Goal: Task Accomplishment & Management: Use online tool/utility

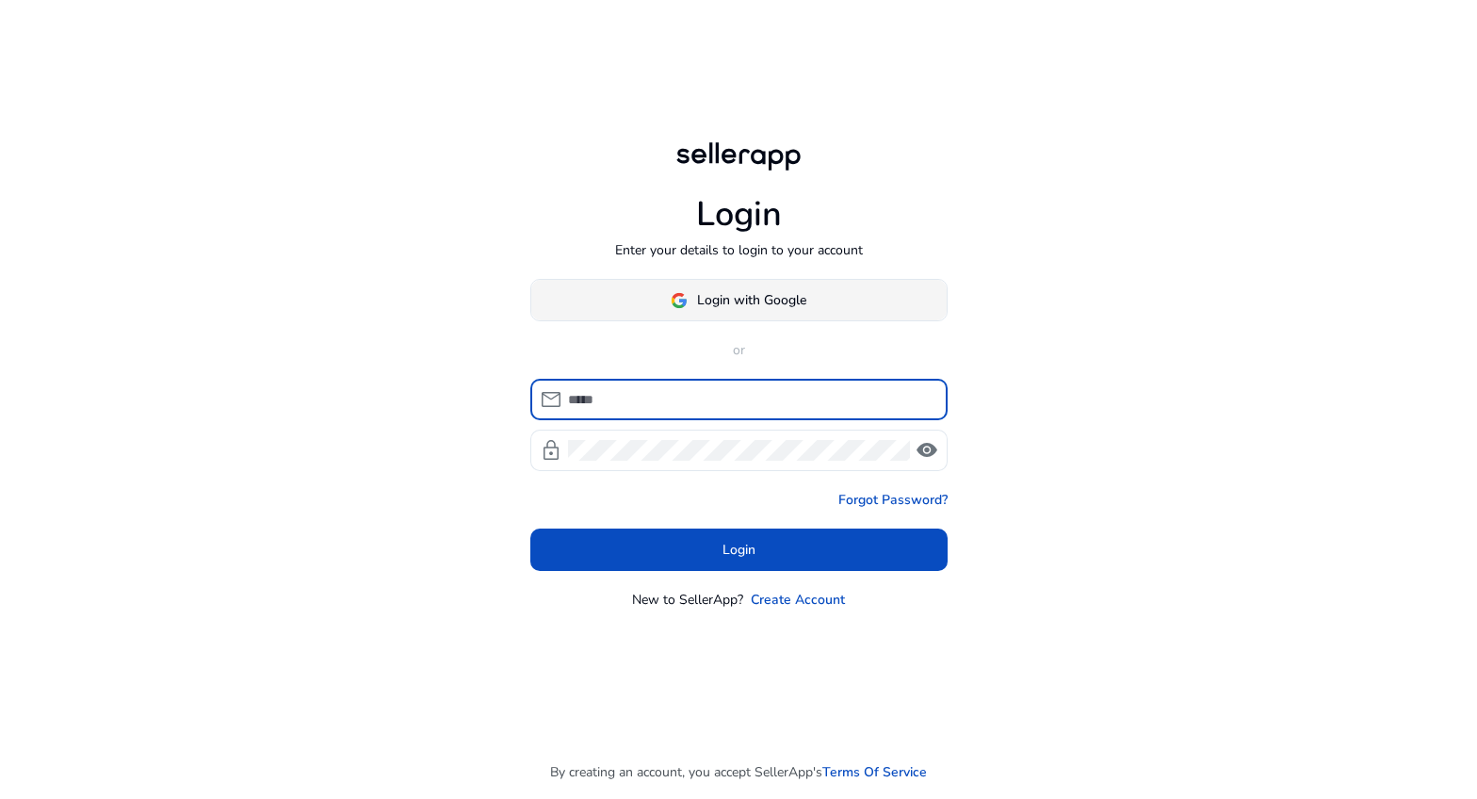
click at [742, 303] on span "Login with Google" at bounding box center [751, 300] width 109 height 20
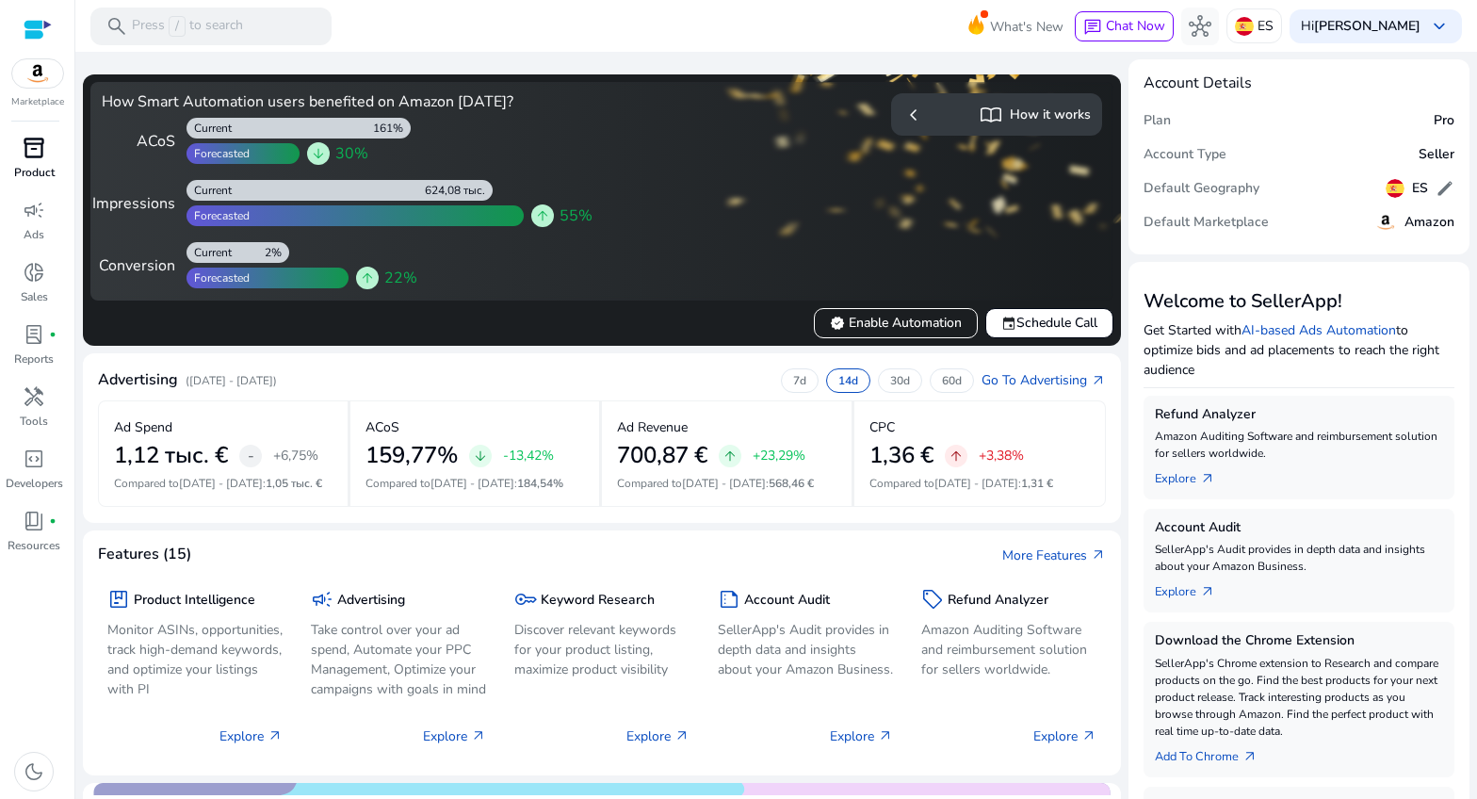
click at [34, 156] on span "inventory_2" at bounding box center [34, 148] width 23 height 23
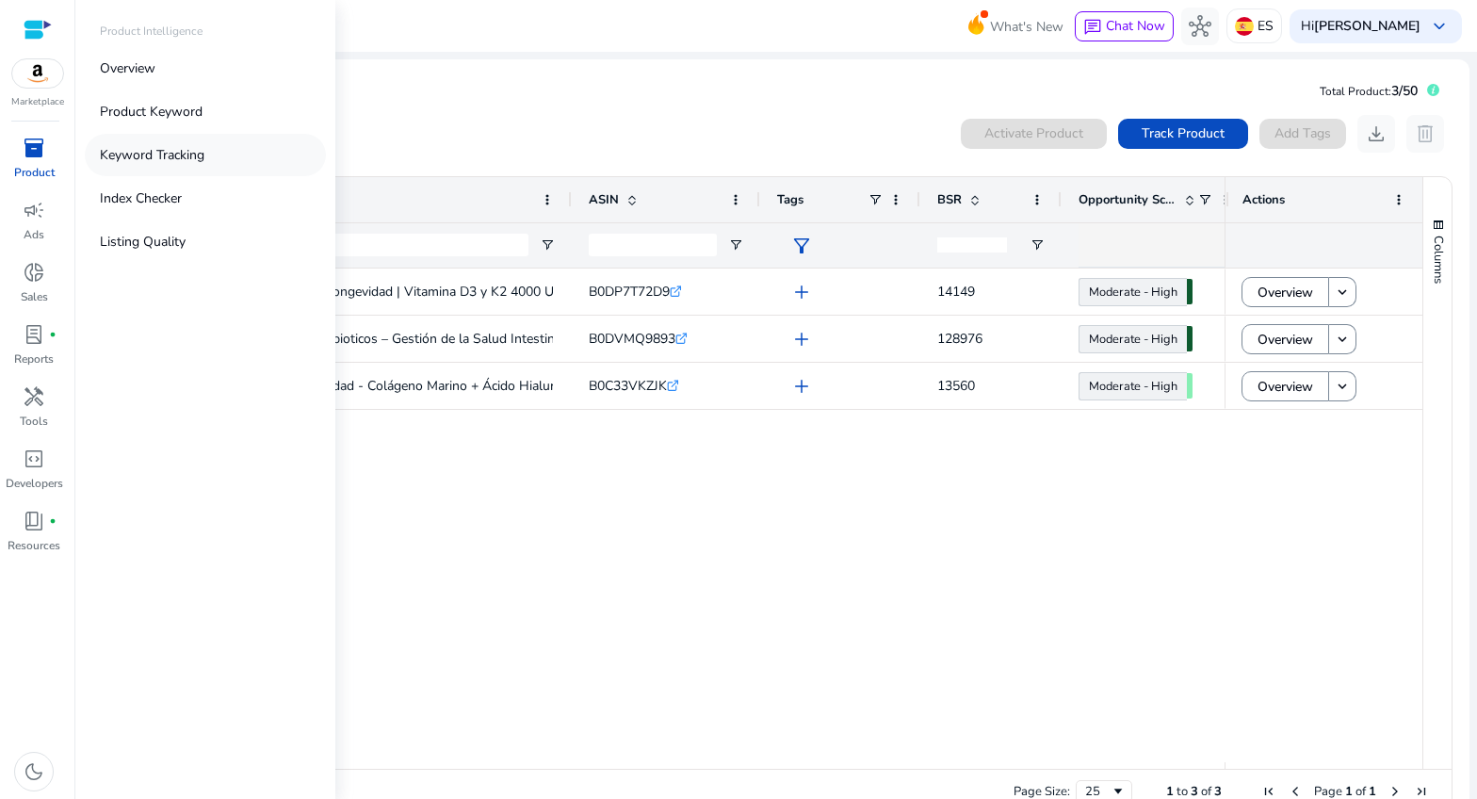
click at [158, 155] on p "Keyword Tracking" at bounding box center [152, 155] width 105 height 20
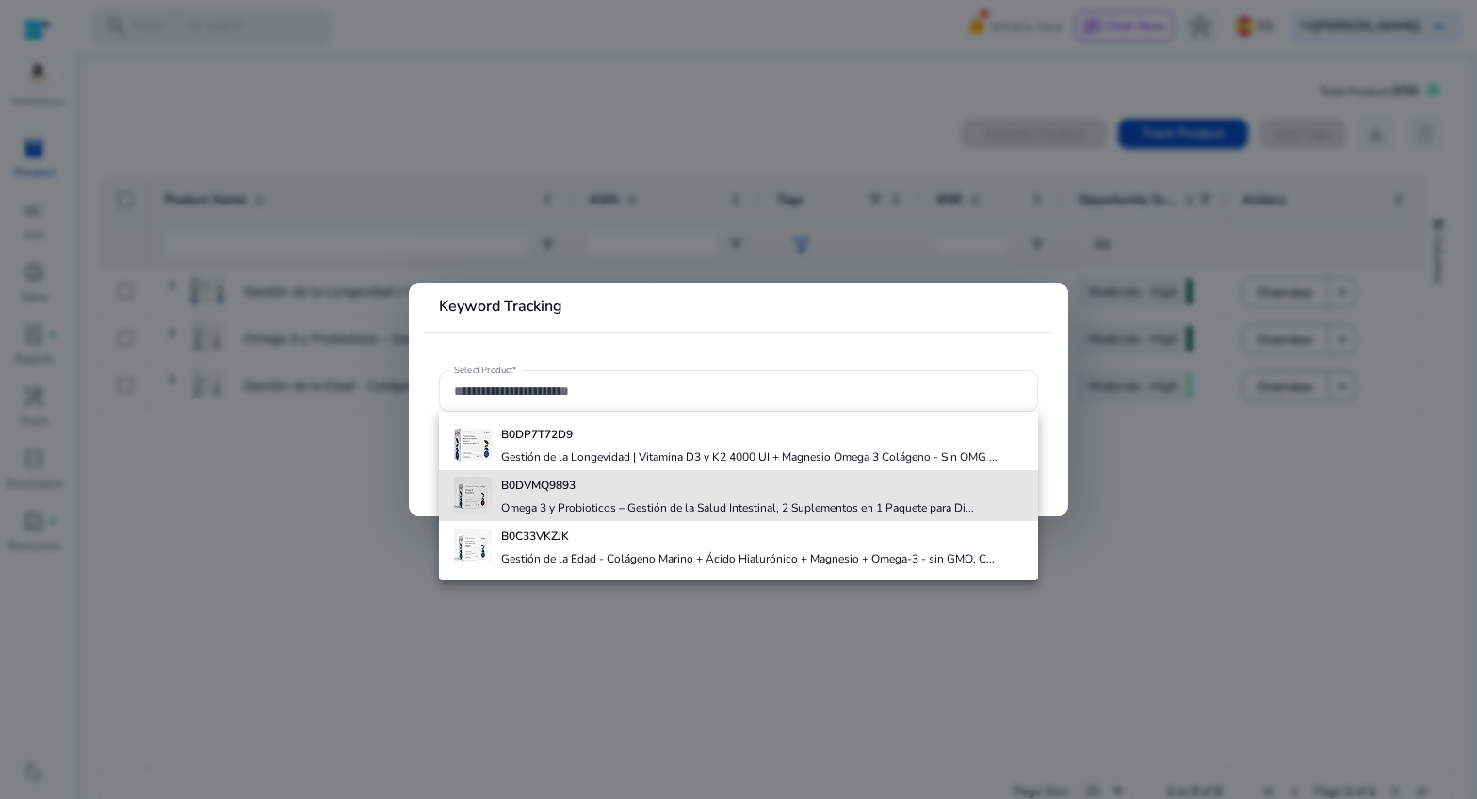
click at [528, 488] on b "B0DVMQ9893" at bounding box center [538, 484] width 74 height 15
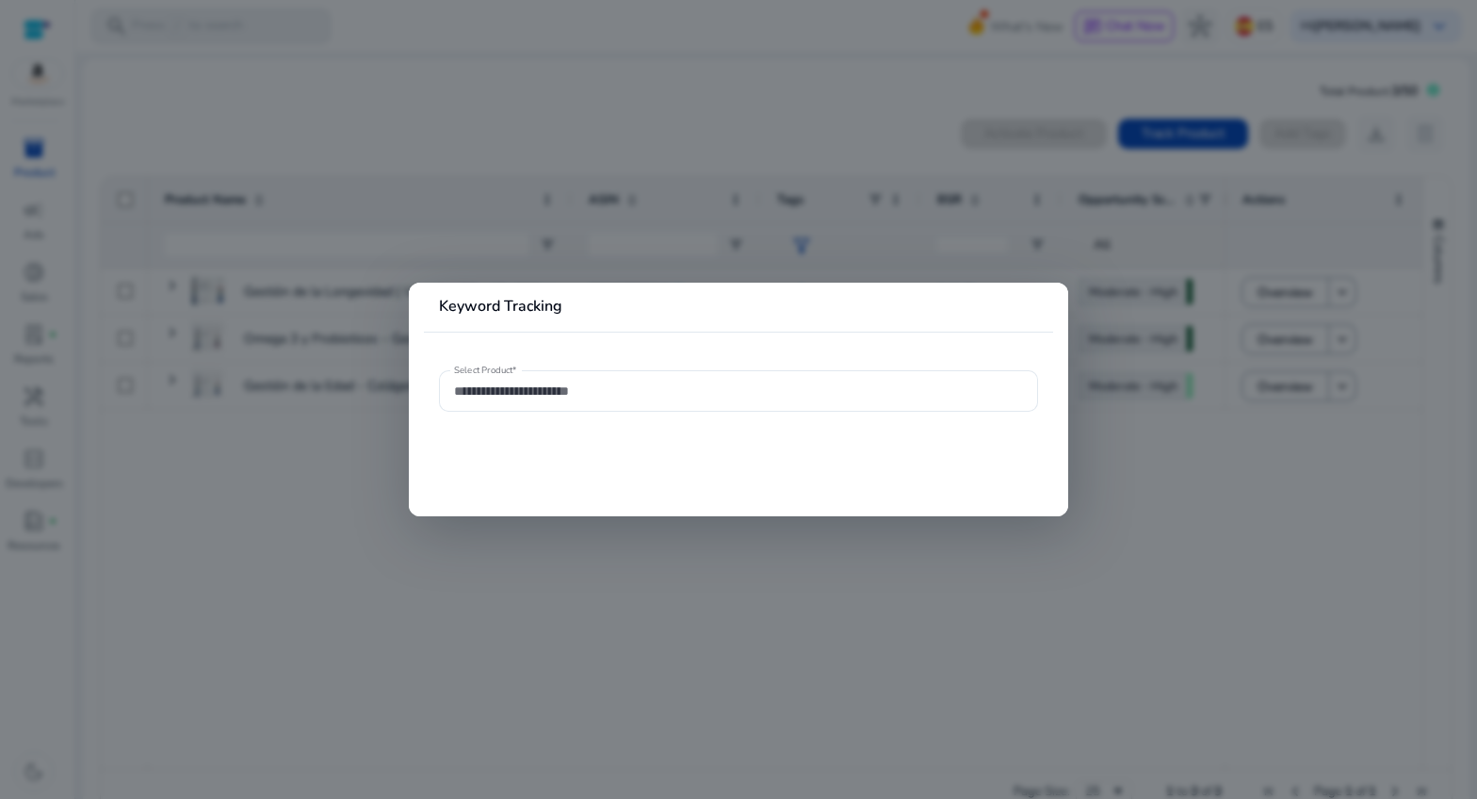
type input "**********"
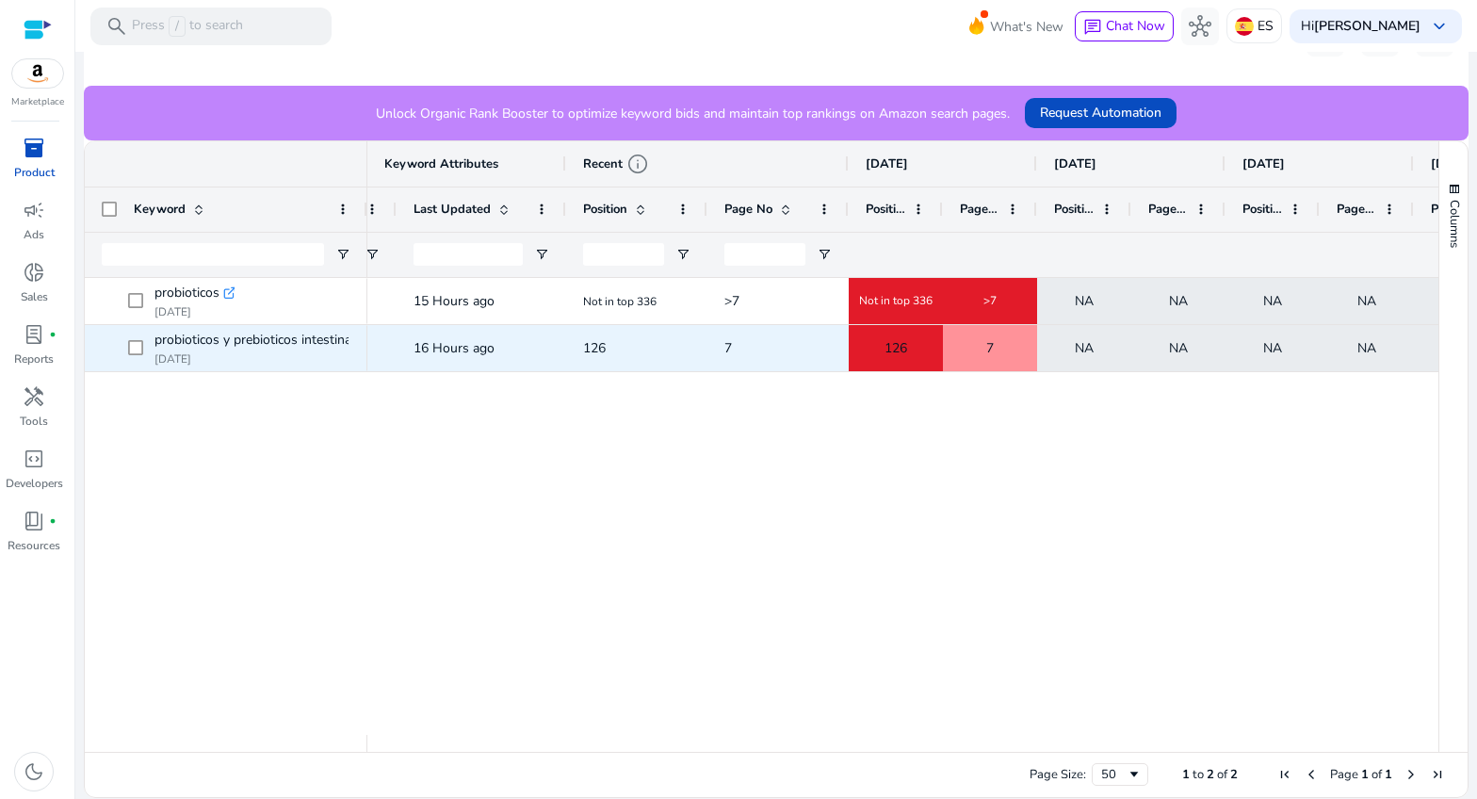
drag, startPoint x: 969, startPoint y: 354, endPoint x: 957, endPoint y: 353, distance: 12.3
click at [967, 354] on div "7" at bounding box center [990, 348] width 92 height 39
click at [898, 349] on span "126" at bounding box center [895, 348] width 23 height 39
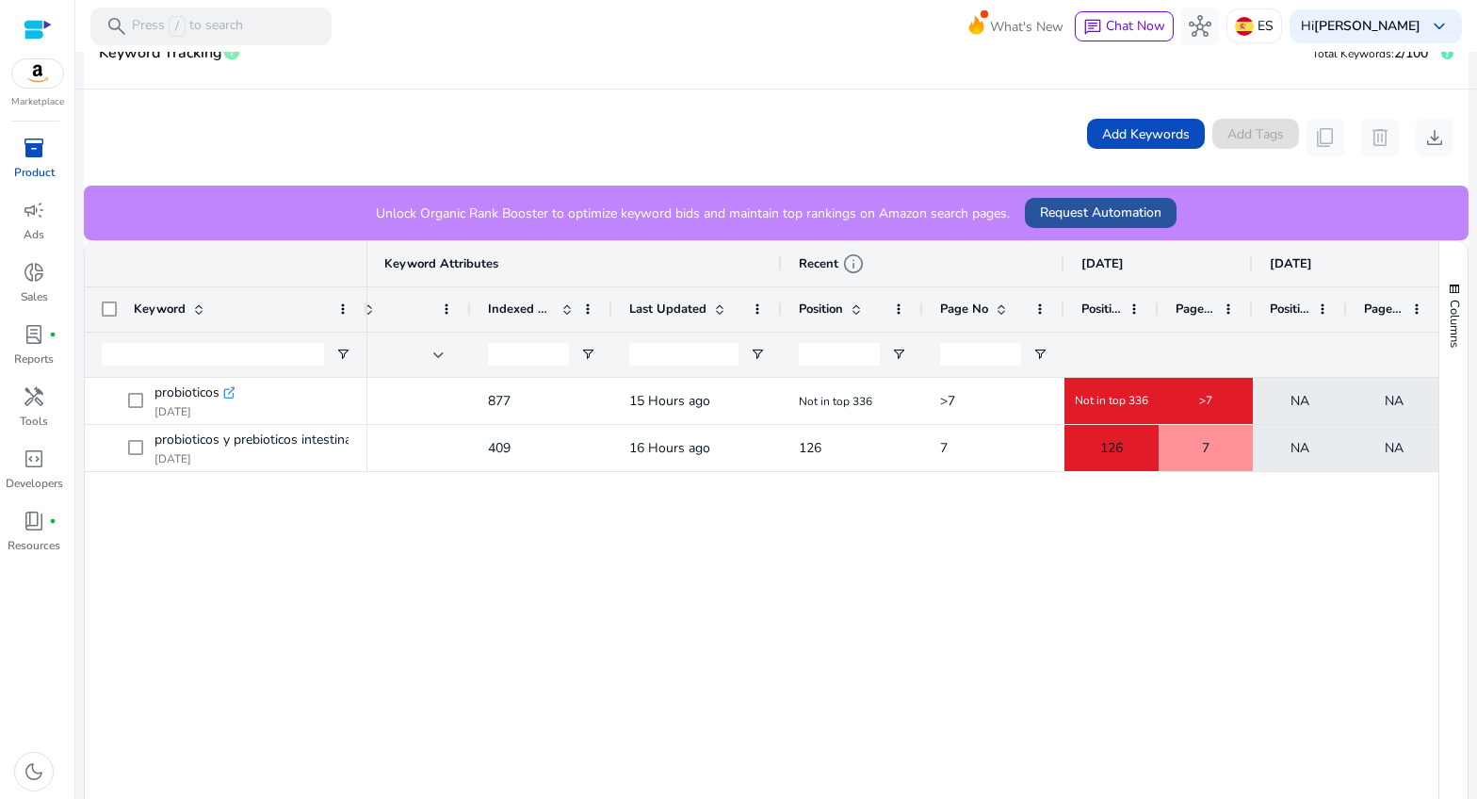
click at [1078, 215] on span "Request Automation" at bounding box center [1100, 212] width 121 height 20
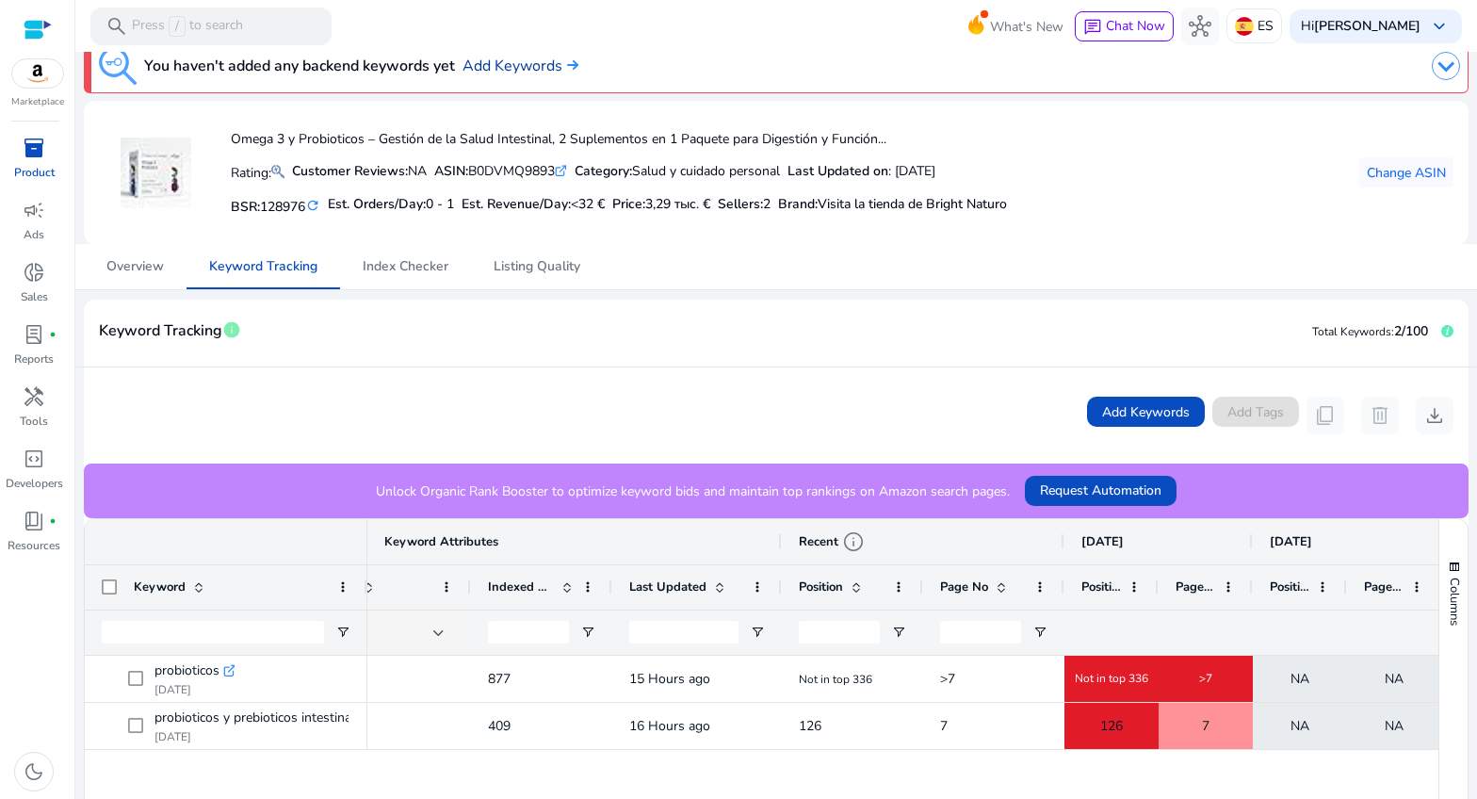
click at [538, 64] on link "Add Keywords" at bounding box center [520, 66] width 116 height 23
